Goal: Find specific page/section: Find specific page/section

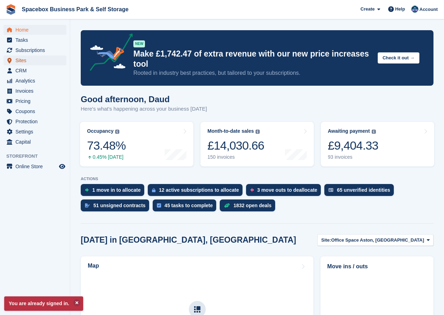
click at [22, 58] on span "Sites" at bounding box center [36, 60] width 42 height 10
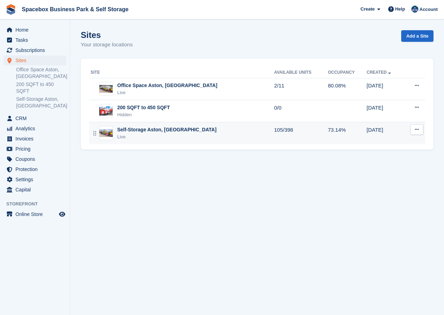
click at [136, 133] on div "Live" at bounding box center [166, 136] width 99 height 7
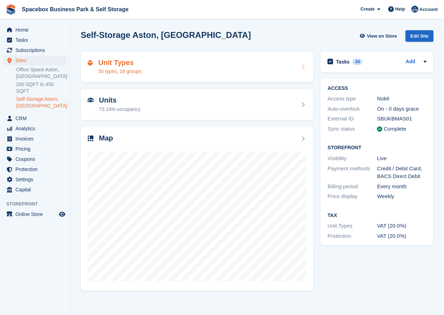
click at [104, 68] on div "50 types, 18 groups" at bounding box center [119, 71] width 43 height 7
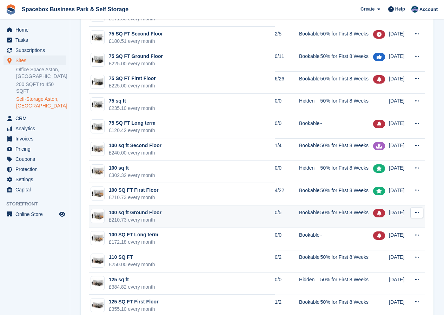
scroll to position [457, 0]
